Goal: Task Accomplishment & Management: Manage account settings

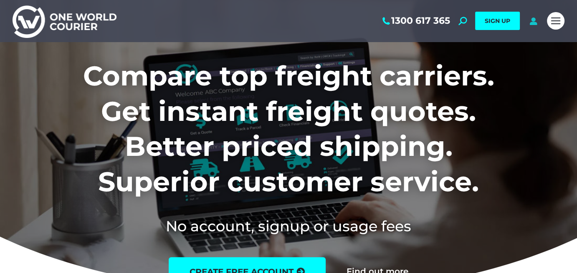
click at [533, 20] on icon at bounding box center [533, 21] width 10 height 8
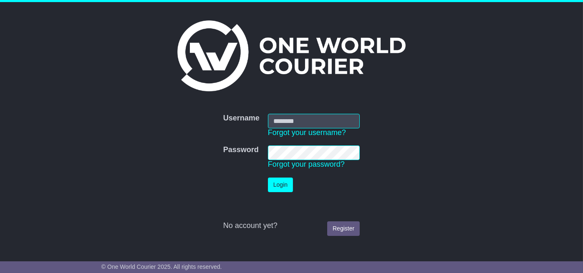
type input "**********"
click at [279, 184] on button "Login" at bounding box center [280, 185] width 25 height 15
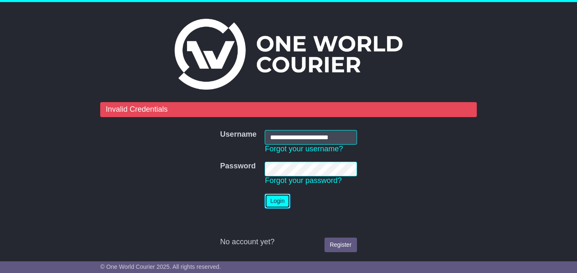
click at [279, 199] on button "Login" at bounding box center [277, 201] width 25 height 15
click at [299, 170] on td "Password Forgot your password?" at bounding box center [310, 174] width 100 height 32
drag, startPoint x: 303, startPoint y: 161, endPoint x: 259, endPoint y: 165, distance: 43.6
click at [259, 165] on tr "Password Password Forgot your password?" at bounding box center [288, 174] width 145 height 32
click at [279, 201] on button "Login" at bounding box center [277, 201] width 25 height 15
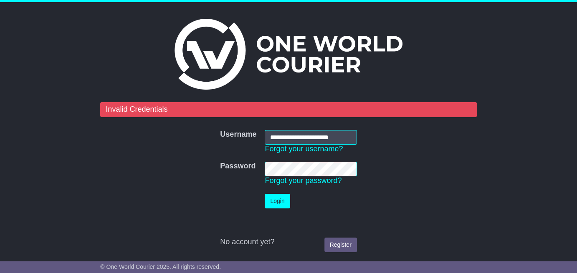
click at [242, 162] on tr "Password Password Forgot your password?" at bounding box center [288, 174] width 145 height 32
click at [281, 200] on button "Login" at bounding box center [277, 201] width 25 height 15
click at [275, 201] on button "Login" at bounding box center [277, 201] width 25 height 15
click at [302, 180] on link "Forgot your password?" at bounding box center [303, 181] width 77 height 8
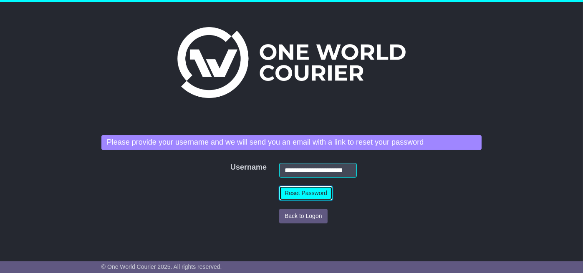
click at [303, 194] on button "Reset Password" at bounding box center [305, 193] width 53 height 15
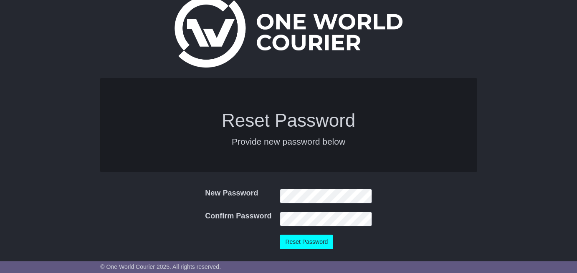
scroll to position [23, 0]
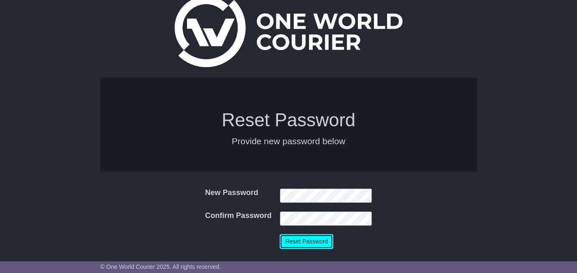
click at [306, 240] on button "Reset Password" at bounding box center [306, 242] width 53 height 15
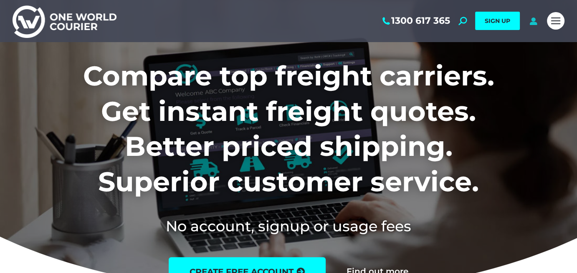
click at [533, 20] on icon at bounding box center [533, 21] width 10 height 8
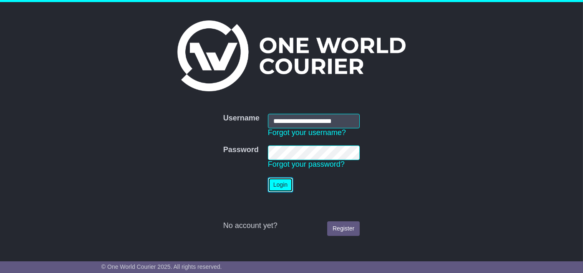
click at [276, 187] on button "Login" at bounding box center [280, 185] width 25 height 15
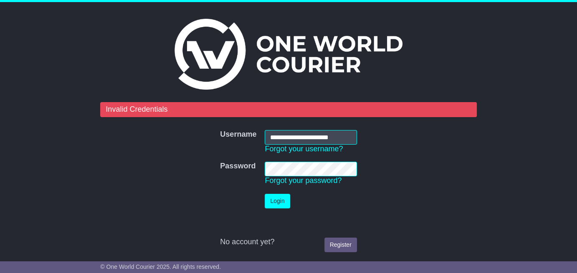
click at [254, 166] on tr "Password Password Forgot your password?" at bounding box center [288, 174] width 145 height 32
click at [276, 201] on button "Login" at bounding box center [277, 201] width 25 height 15
click at [280, 200] on button "Login" at bounding box center [277, 201] width 25 height 15
drag, startPoint x: 347, startPoint y: 135, endPoint x: 231, endPoint y: 136, distance: 116.0
click at [232, 136] on tr "**********" at bounding box center [288, 142] width 145 height 32
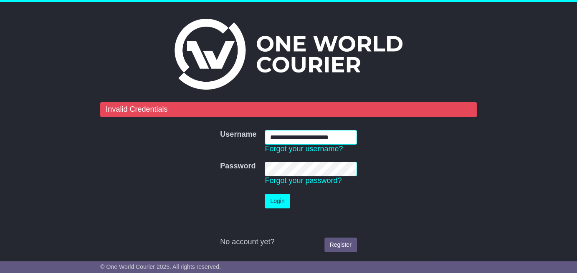
type input "**********"
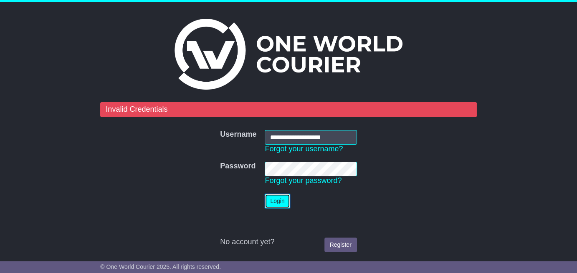
click at [278, 197] on button "Login" at bounding box center [277, 201] width 25 height 15
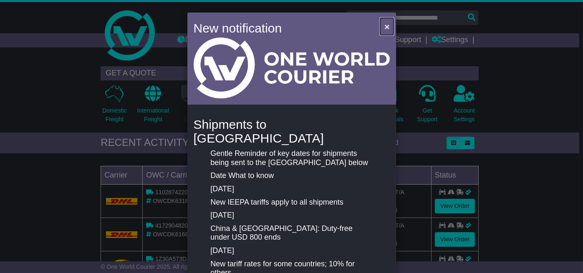
click at [386, 24] on span "×" at bounding box center [386, 27] width 5 height 10
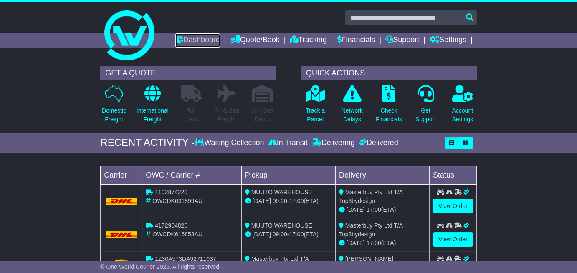
click at [193, 39] on link "Dashboard" at bounding box center [197, 40] width 45 height 14
click at [450, 39] on link "Settings" at bounding box center [447, 40] width 37 height 14
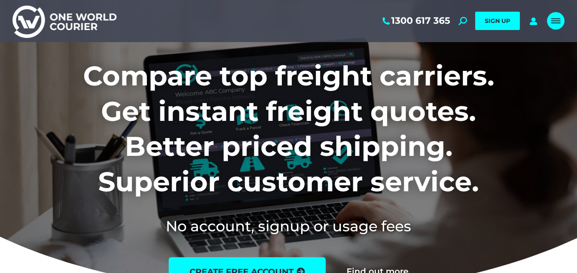
click at [558, 22] on div "Mobile menu icon" at bounding box center [555, 21] width 9 height 7
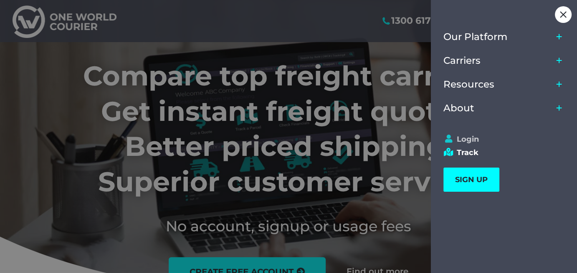
click at [467, 141] on link "Login" at bounding box center [500, 139] width 114 height 9
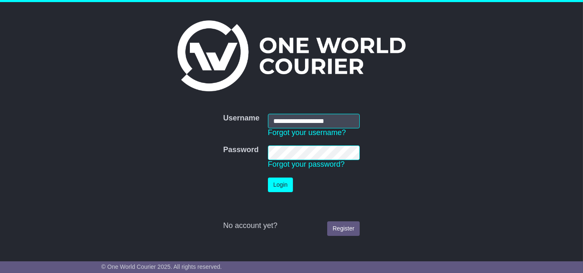
drag, startPoint x: 337, startPoint y: 121, endPoint x: 247, endPoint y: 115, distance: 90.0
click at [246, 115] on tr "**********" at bounding box center [291, 126] width 145 height 32
click at [241, 138] on tbody "**********" at bounding box center [291, 175] width 145 height 131
click at [280, 186] on button "Login" at bounding box center [280, 185] width 25 height 15
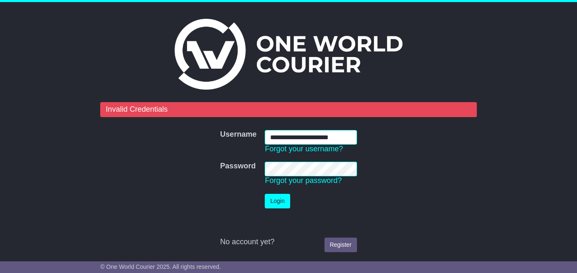
drag, startPoint x: 347, startPoint y: 138, endPoint x: 217, endPoint y: 122, distance: 131.5
click at [217, 122] on form "**********" at bounding box center [288, 179] width 376 height 154
type input "**********"
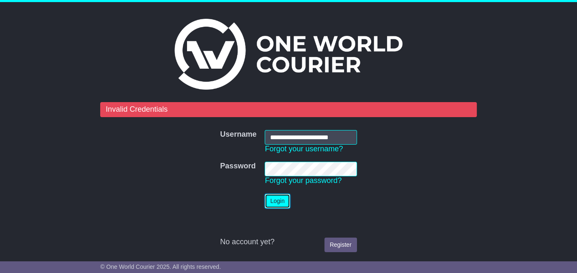
click at [280, 201] on button "Login" at bounding box center [277, 201] width 25 height 15
